Goal: Task Accomplishment & Management: Use online tool/utility

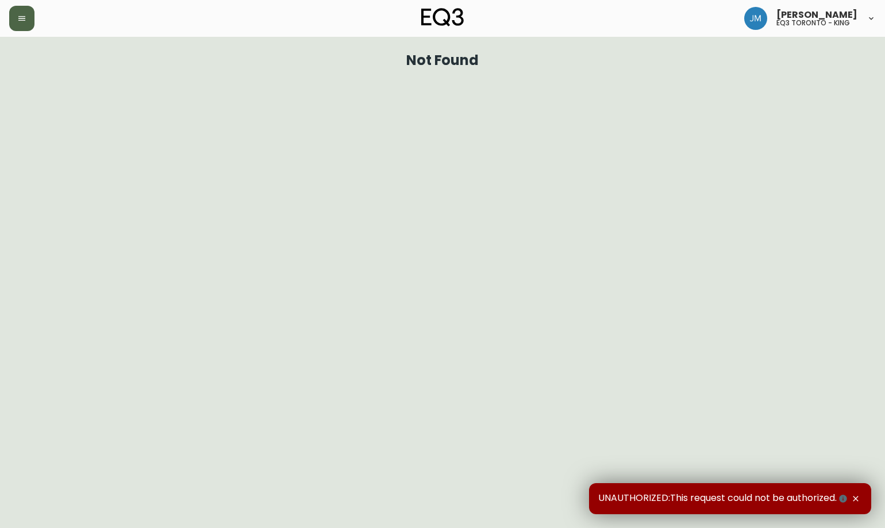
click at [26, 27] on button "button" at bounding box center [21, 18] width 25 height 25
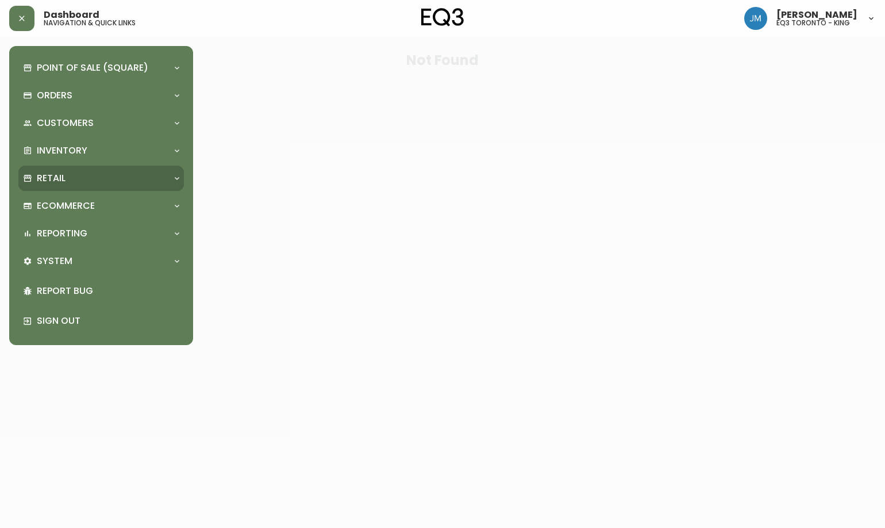
click at [49, 171] on div "Retail" at bounding box center [101, 178] width 166 height 25
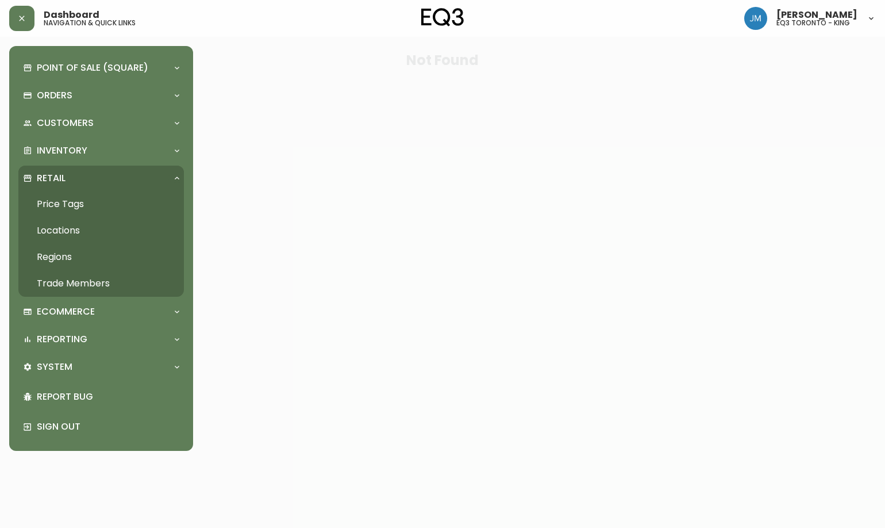
click at [63, 202] on link "Price Tags" at bounding box center [101, 204] width 166 height 26
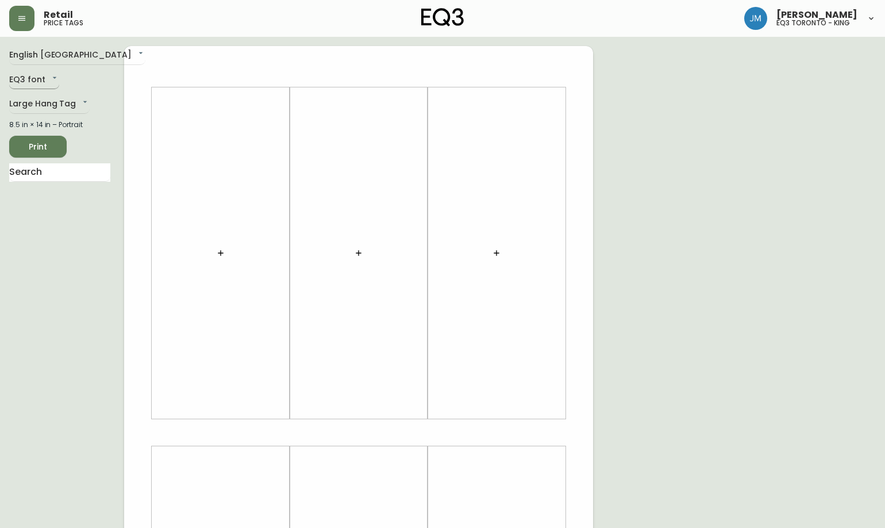
click at [26, 80] on body "Retail price tags Jeffery Machado eq3 toronto - king English Canada en_CA EQ3 f…" at bounding box center [442, 409] width 885 height 818
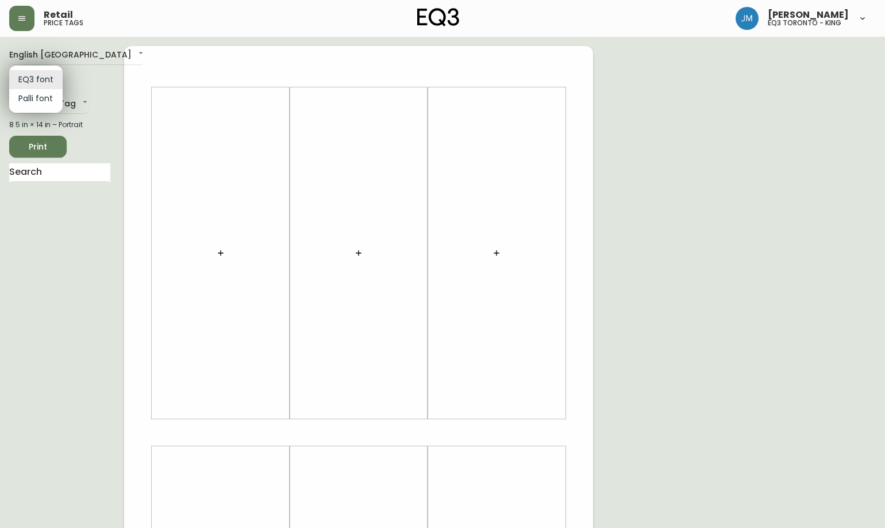
click at [27, 98] on li "Palli font" at bounding box center [35, 98] width 53 height 19
type input "Palli"
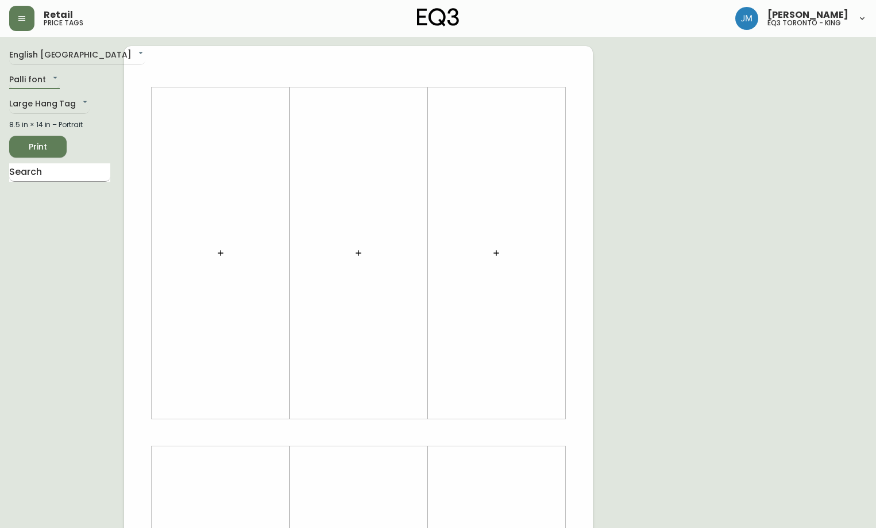
click at [41, 165] on input "text" at bounding box center [59, 172] width 101 height 18
type input "BROOKES"
click at [61, 175] on input "BROOKES" at bounding box center [59, 172] width 101 height 18
click at [220, 250] on icon "button" at bounding box center [220, 252] width 9 height 9
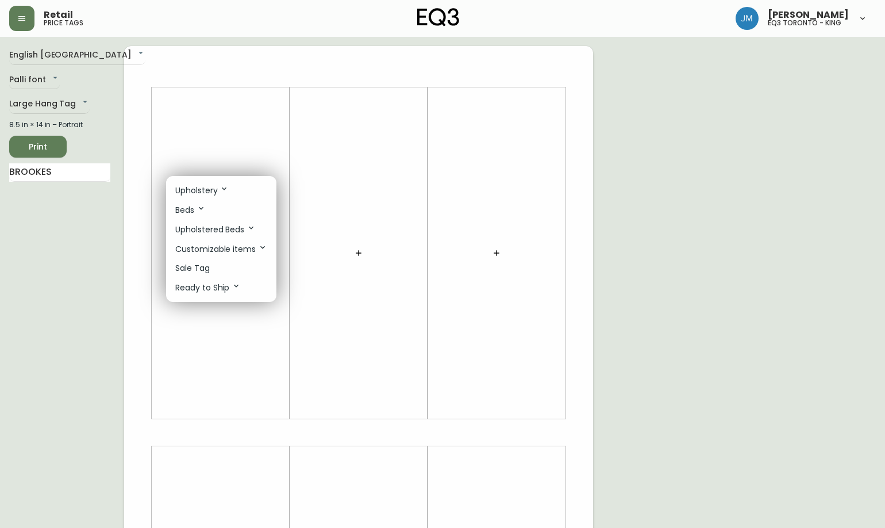
click at [62, 302] on div at bounding box center [442, 264] width 885 height 528
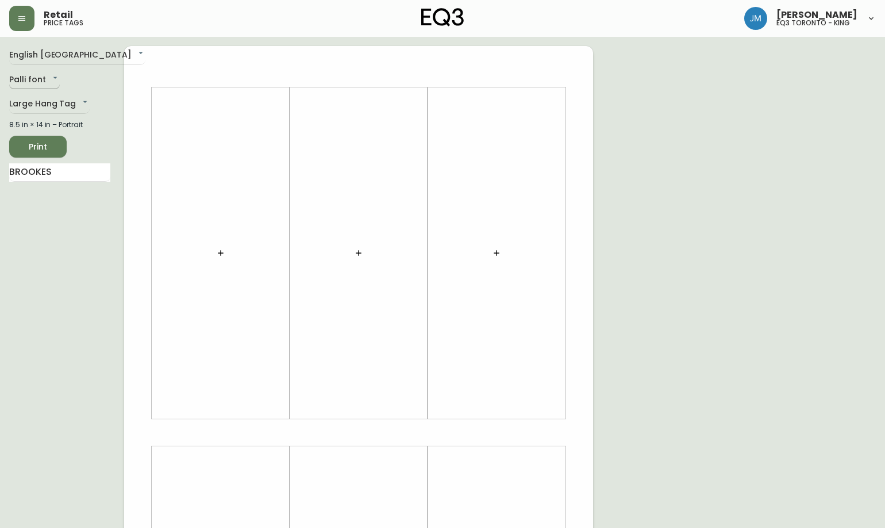
click at [47, 79] on body "Retail price tags Jeffery Machado eq3 toronto - king English Canada en_CA Palli…" at bounding box center [442, 409] width 885 height 818
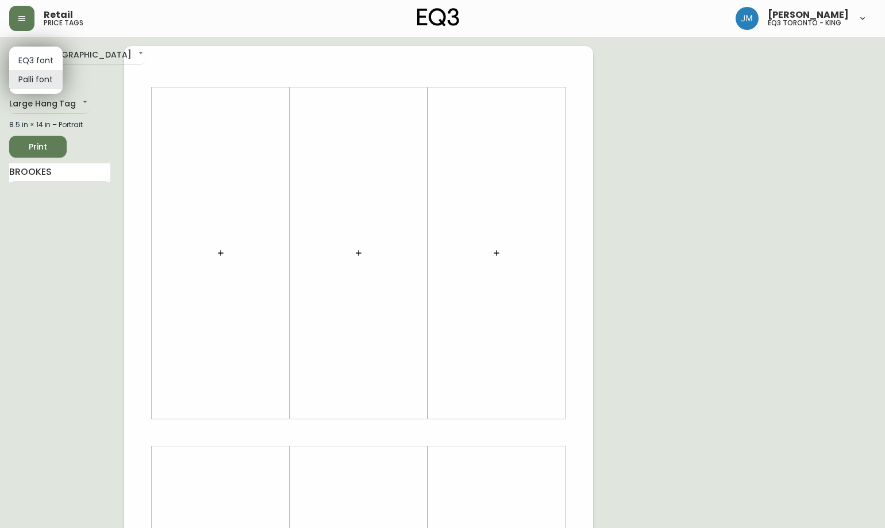
click at [33, 56] on li "EQ3 font" at bounding box center [35, 60] width 53 height 19
type input "EQ3"
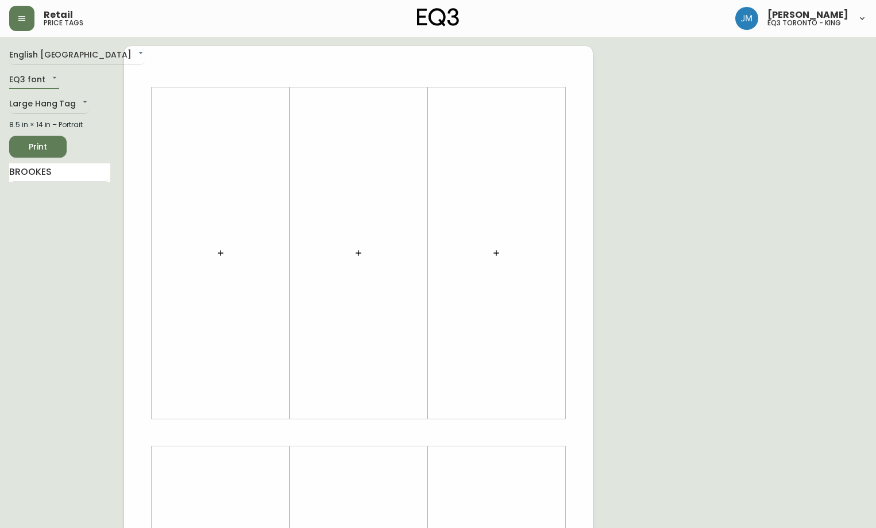
click at [41, 150] on span "Print" at bounding box center [37, 147] width 39 height 14
click at [222, 251] on icon "button" at bounding box center [220, 252] width 9 height 9
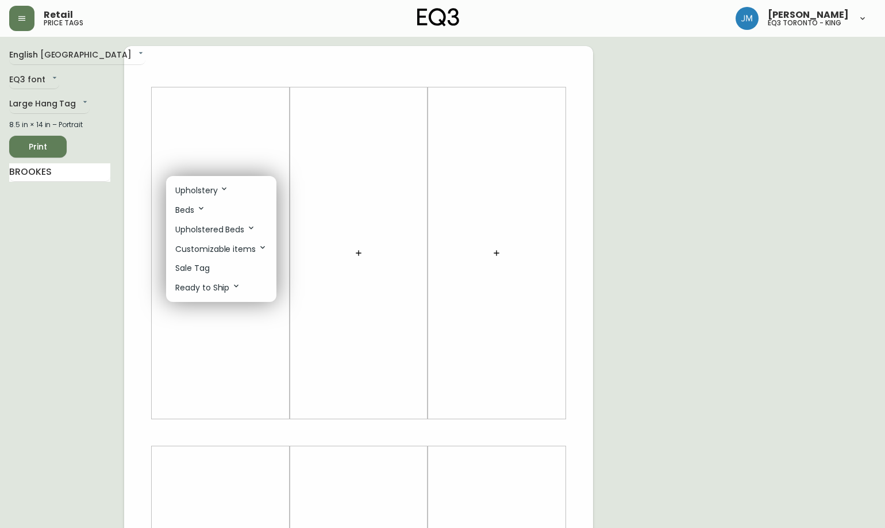
click at [184, 191] on p "Upholstery" at bounding box center [201, 190] width 53 height 13
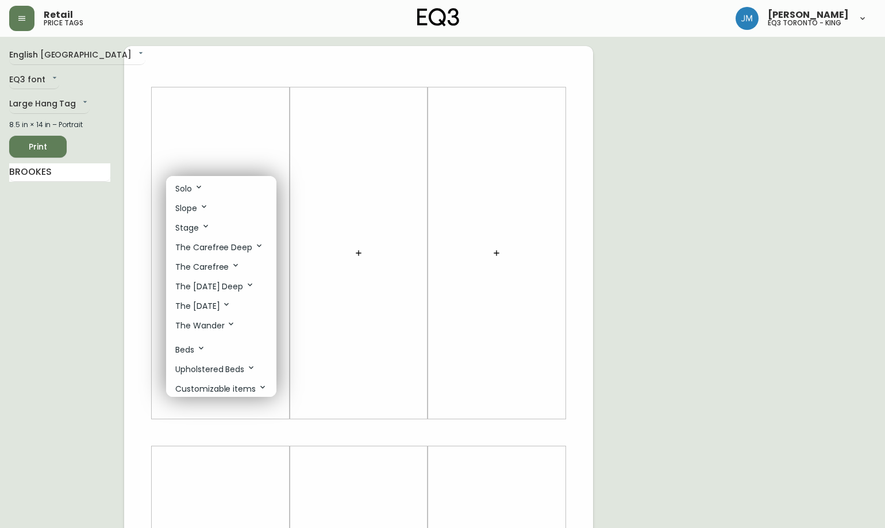
scroll to position [734, 0]
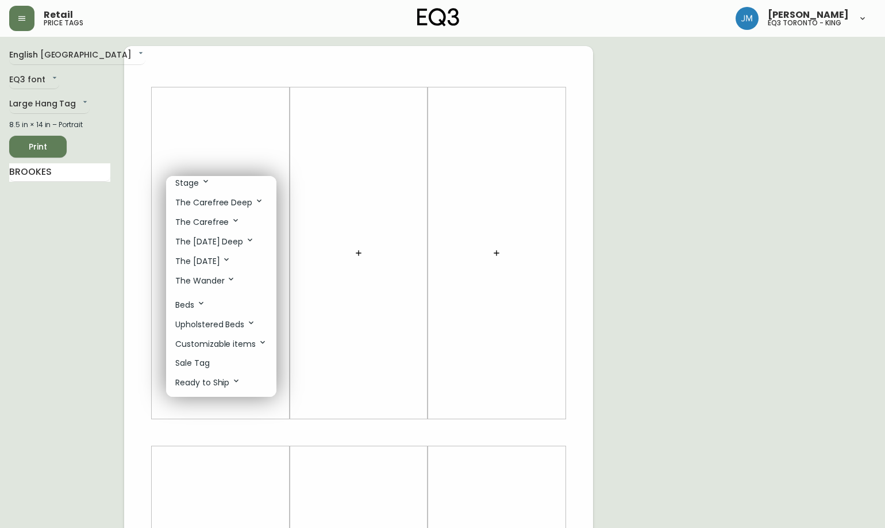
drag, startPoint x: 75, startPoint y: 320, endPoint x: 83, endPoint y: 311, distance: 11.4
click at [75, 318] on div at bounding box center [442, 264] width 885 height 528
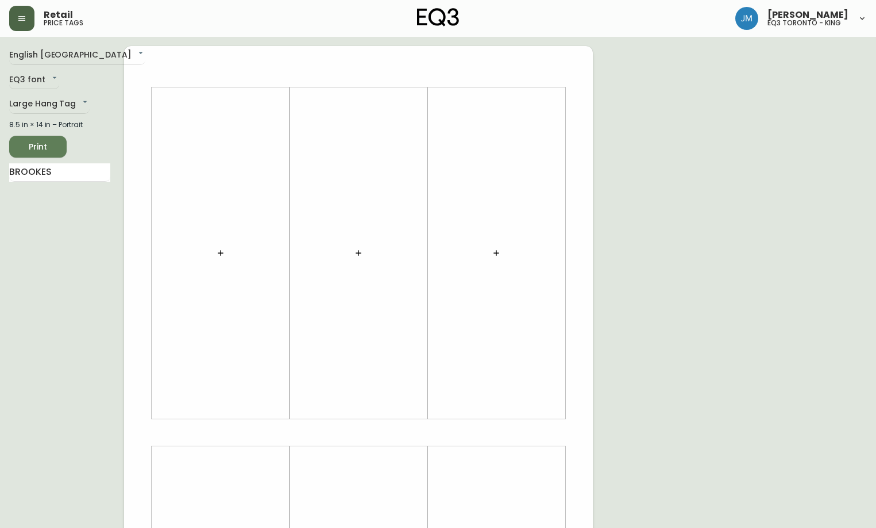
click at [25, 20] on icon "button" at bounding box center [21, 18] width 9 height 9
